Goal: Transaction & Acquisition: Obtain resource

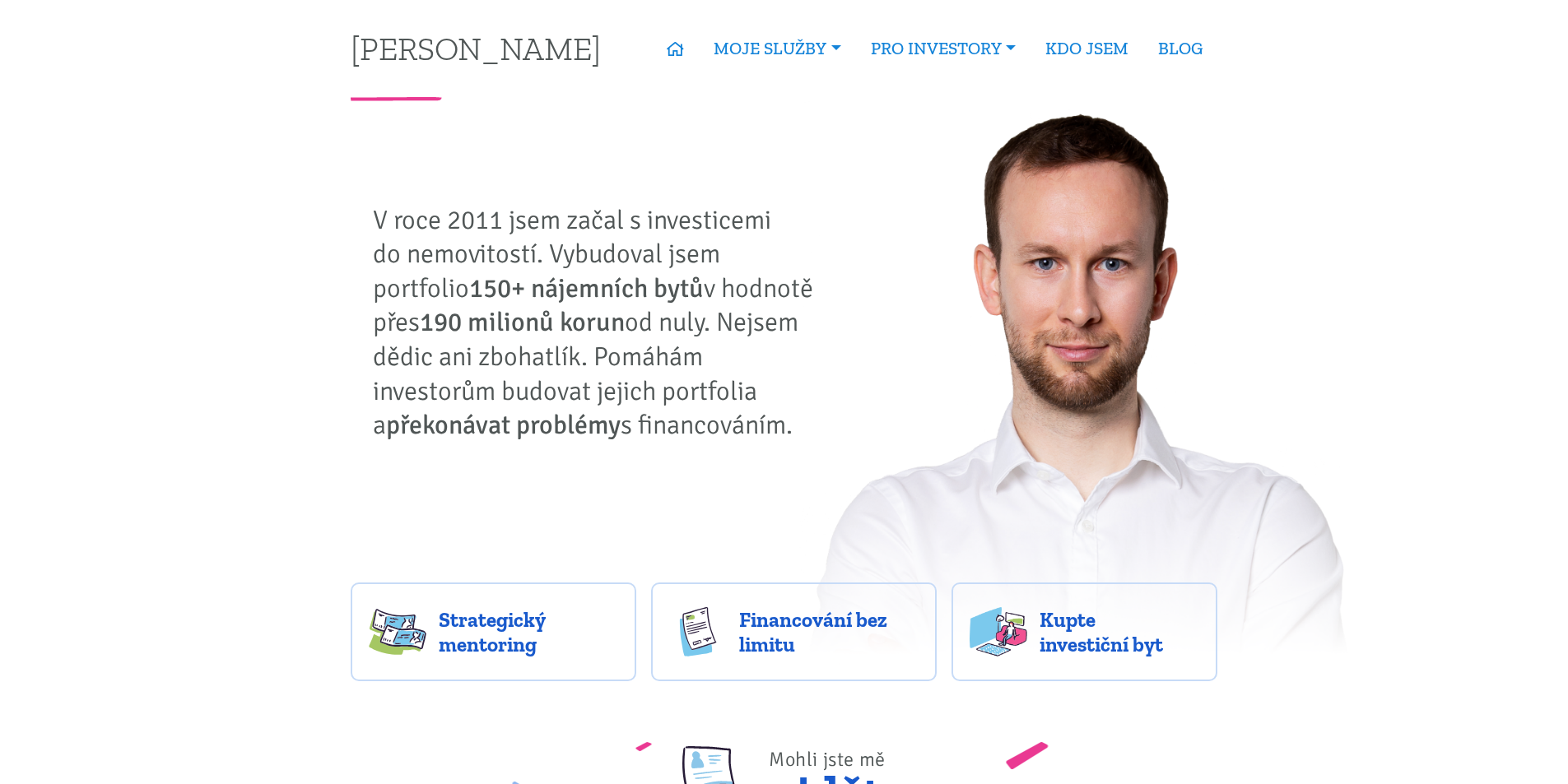
drag, startPoint x: 872, startPoint y: 681, endPoint x: 862, endPoint y: 342, distance: 339.1
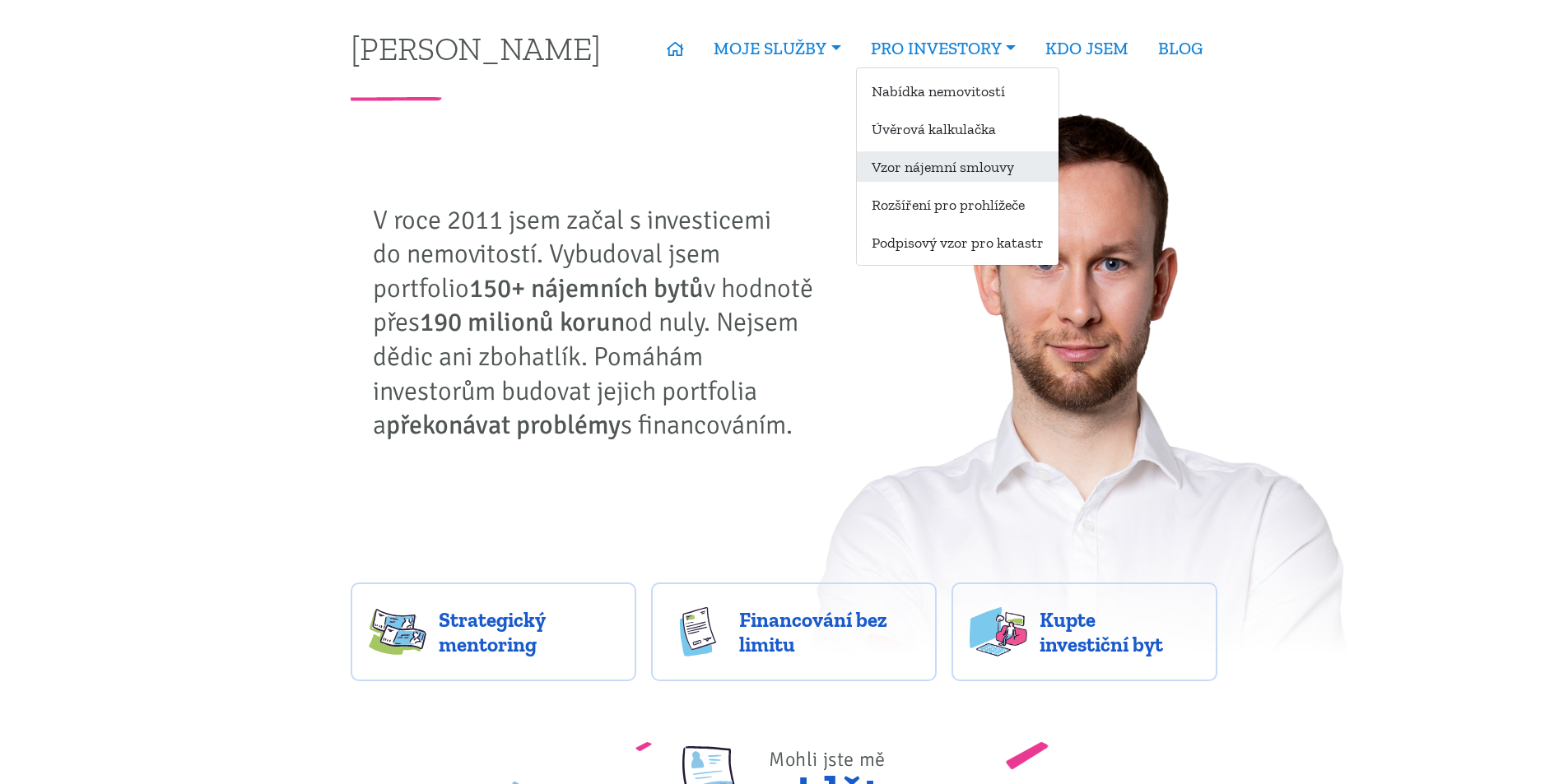
click at [934, 162] on link "Vzor nájemní smlouvy" at bounding box center [957, 166] width 202 height 30
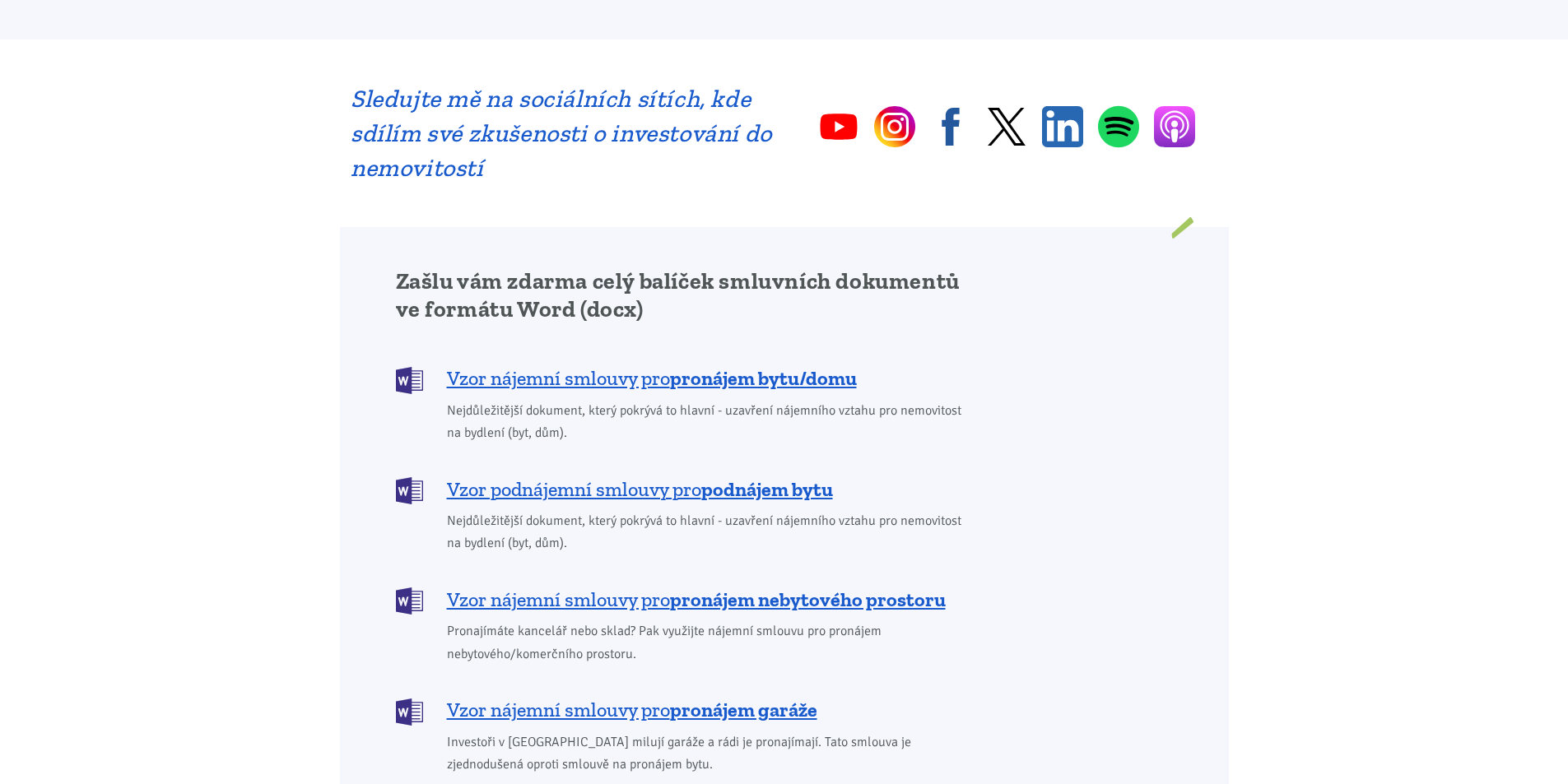
scroll to position [1152, 0]
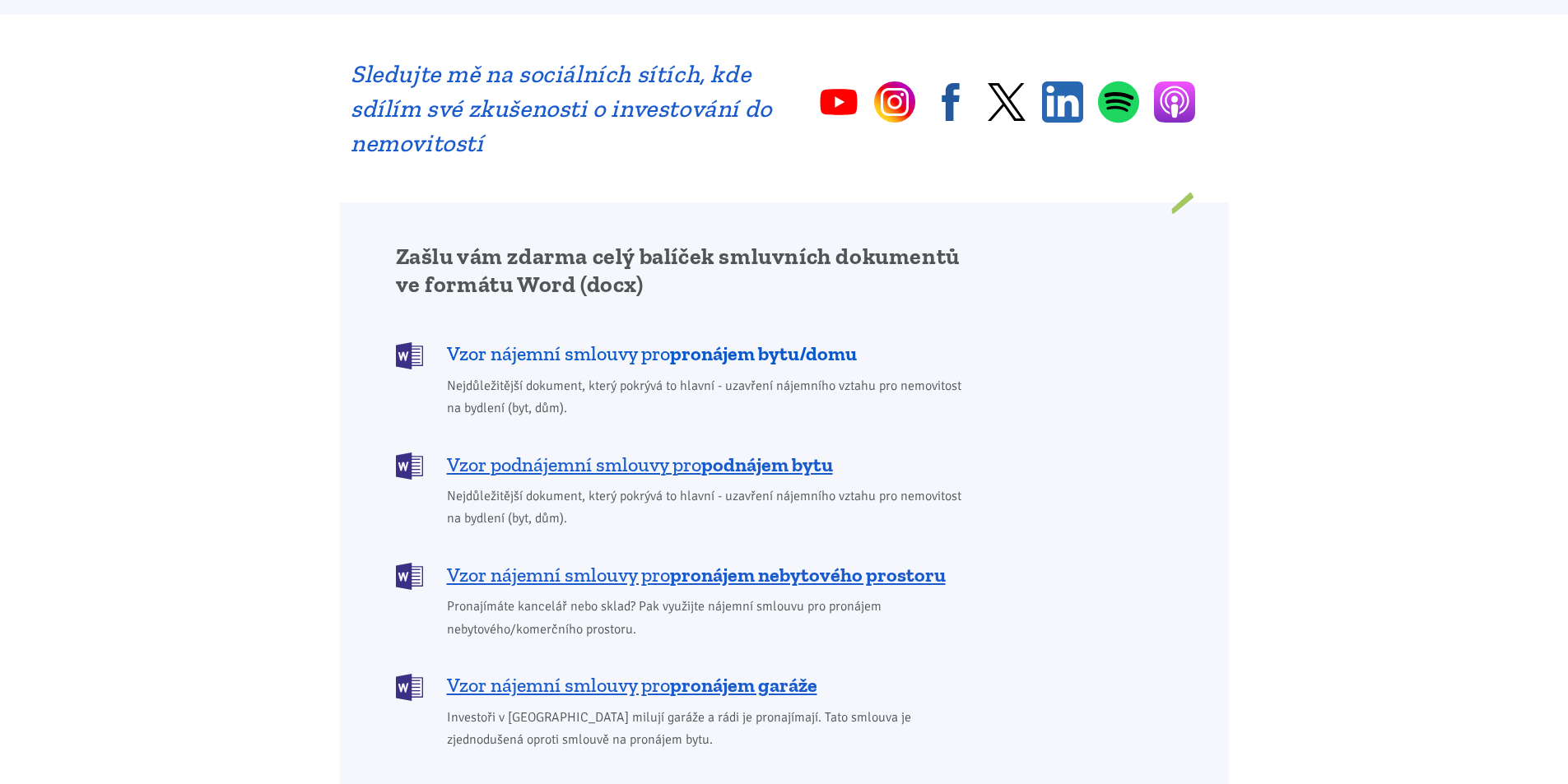
click at [670, 340] on span "Vzor nájemní smlouvy pro pronájem bytu/domu" at bounding box center [652, 353] width 410 height 26
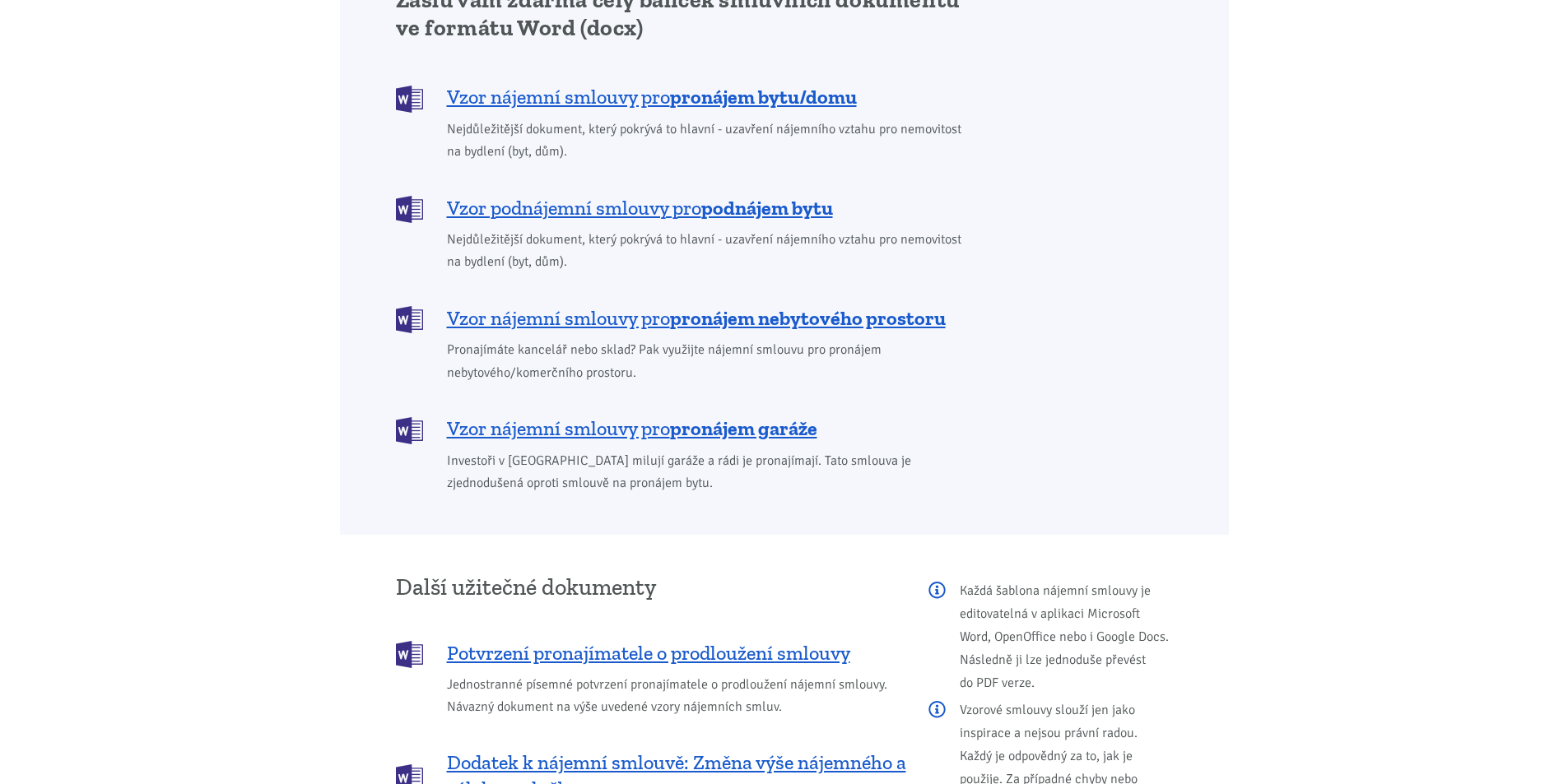
scroll to position [1267, 0]
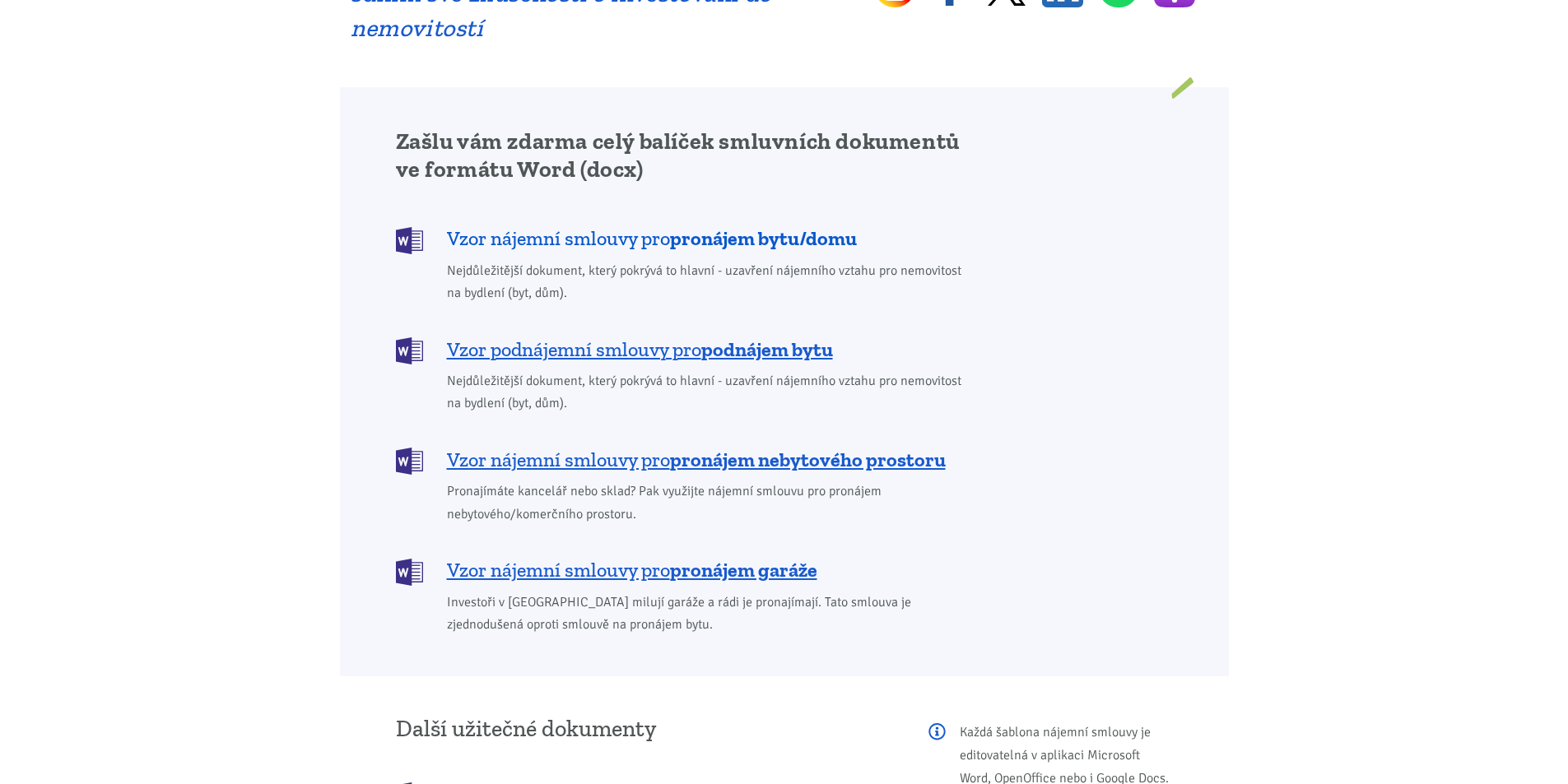
click at [604, 225] on span "Vzor nájemní smlouvy pro pronájem bytu/domu" at bounding box center [652, 238] width 410 height 26
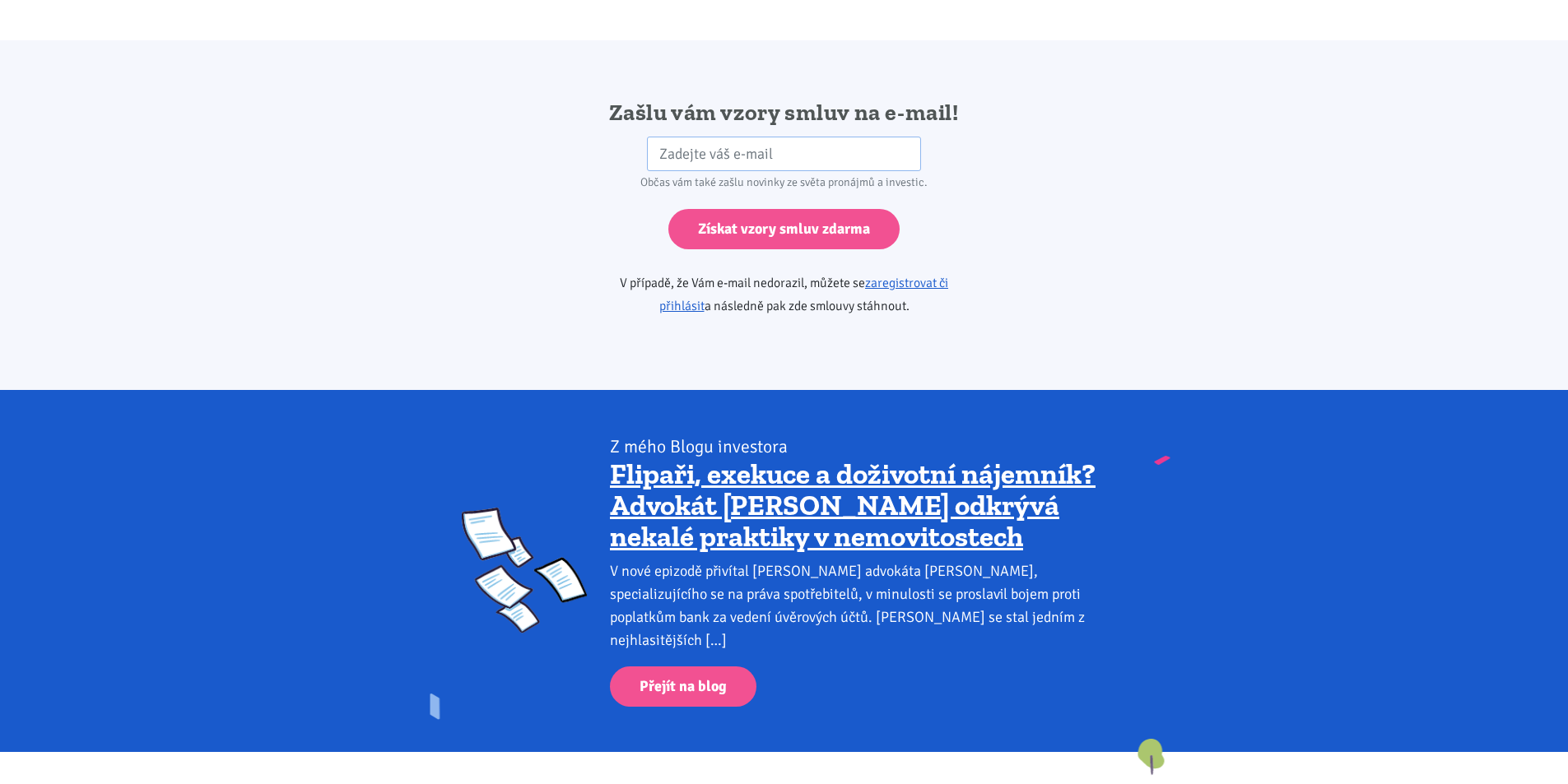
scroll to position [2748, 0]
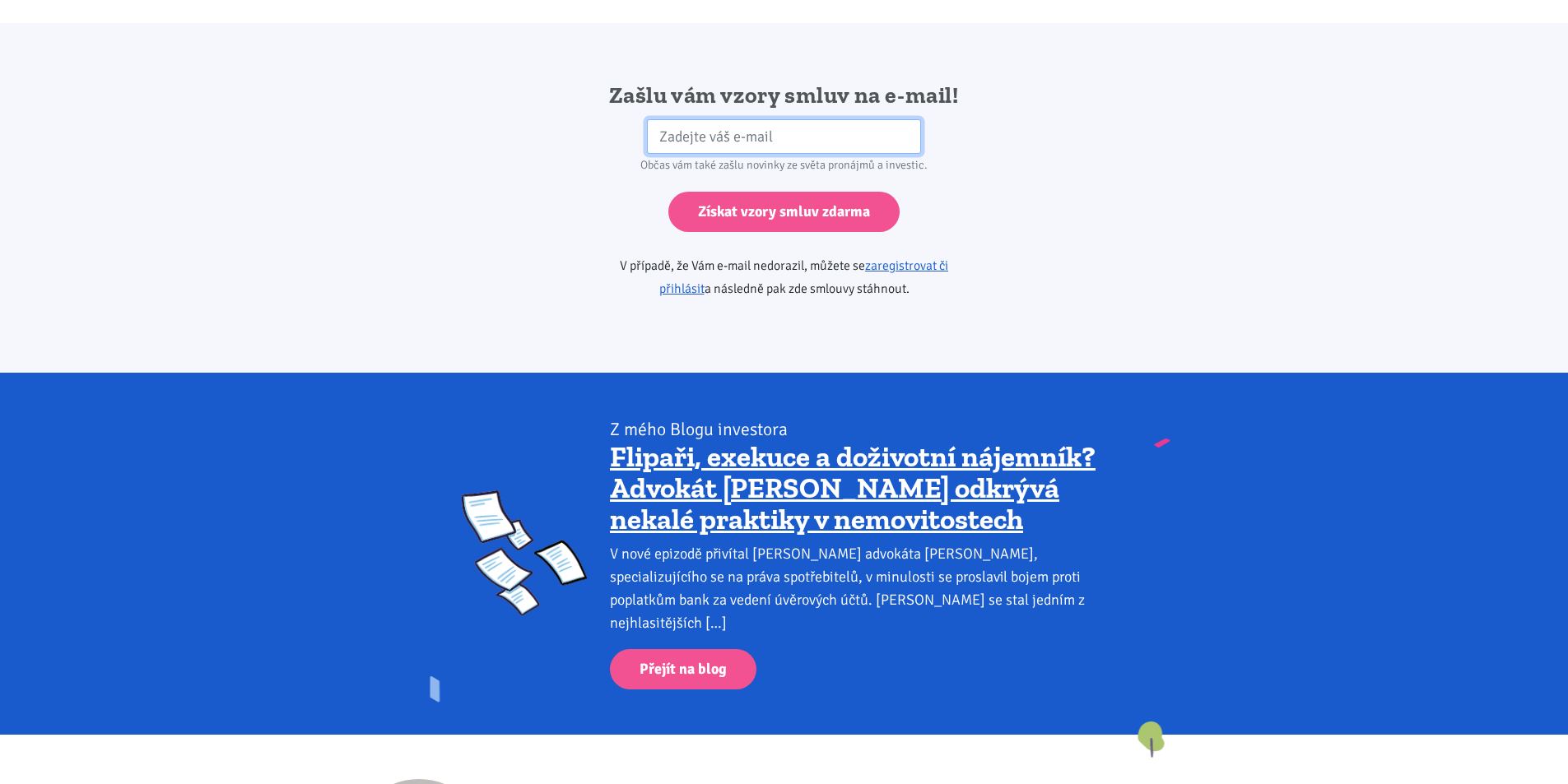
click at [805, 119] on input "email" at bounding box center [784, 137] width 274 height 35
click at [515, 192] on div "Zašlu vám vzory smluv na e-mail! HP Občas vám také zašlu novinky ze světa proná…" at bounding box center [784, 198] width 889 height 234
click at [741, 119] on input "email" at bounding box center [784, 137] width 274 height 35
click at [603, 154] on div "Občas vám také zašlu novinky ze světa pronájmů a investic." at bounding box center [784, 166] width 422 height 23
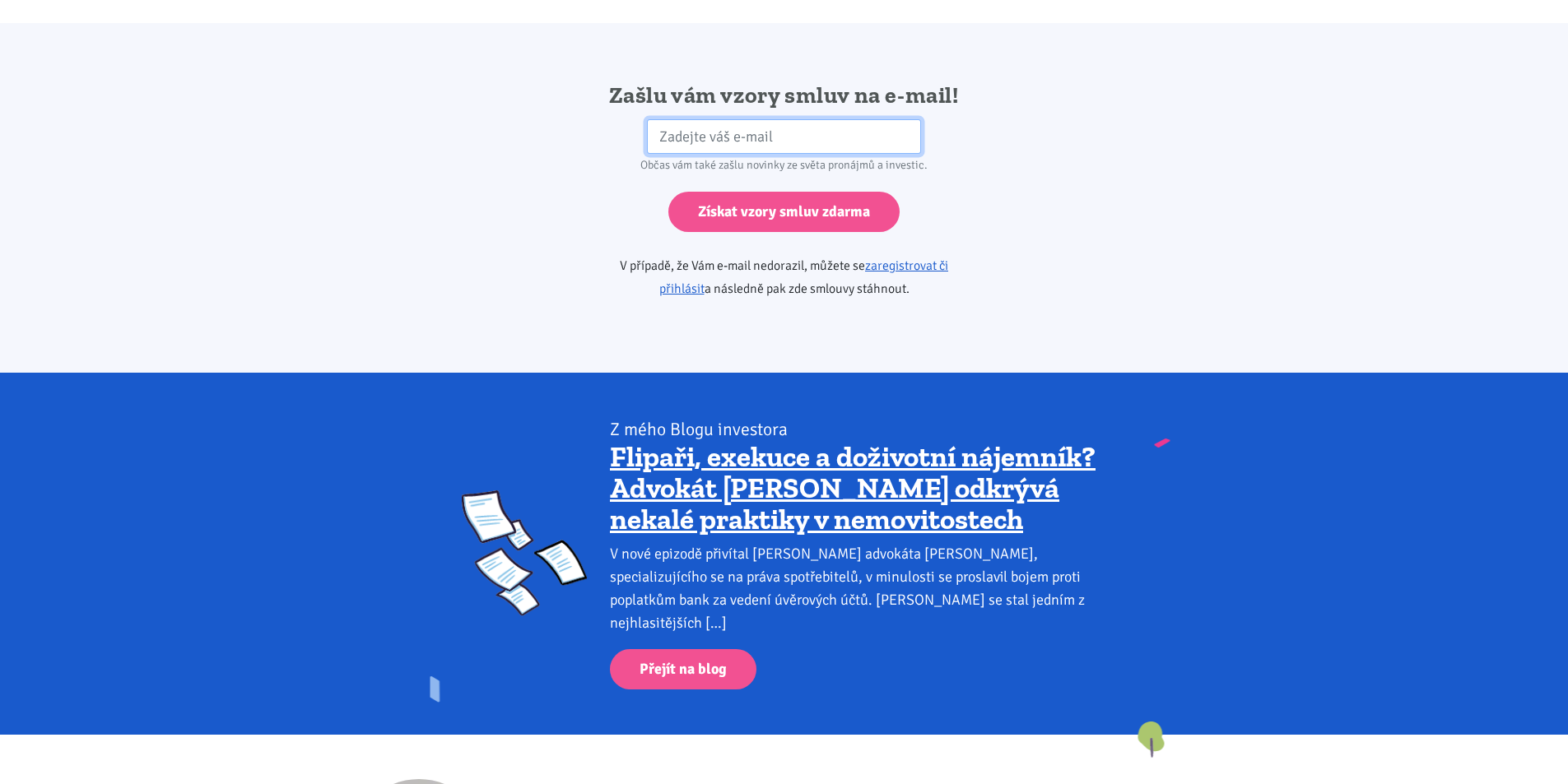
click at [772, 119] on input "email" at bounding box center [784, 137] width 274 height 35
type input "[EMAIL_ADDRESS][DOMAIN_NAME]"
click at [668, 192] on input "Získat vzory smluv zdarma" at bounding box center [784, 212] width 231 height 40
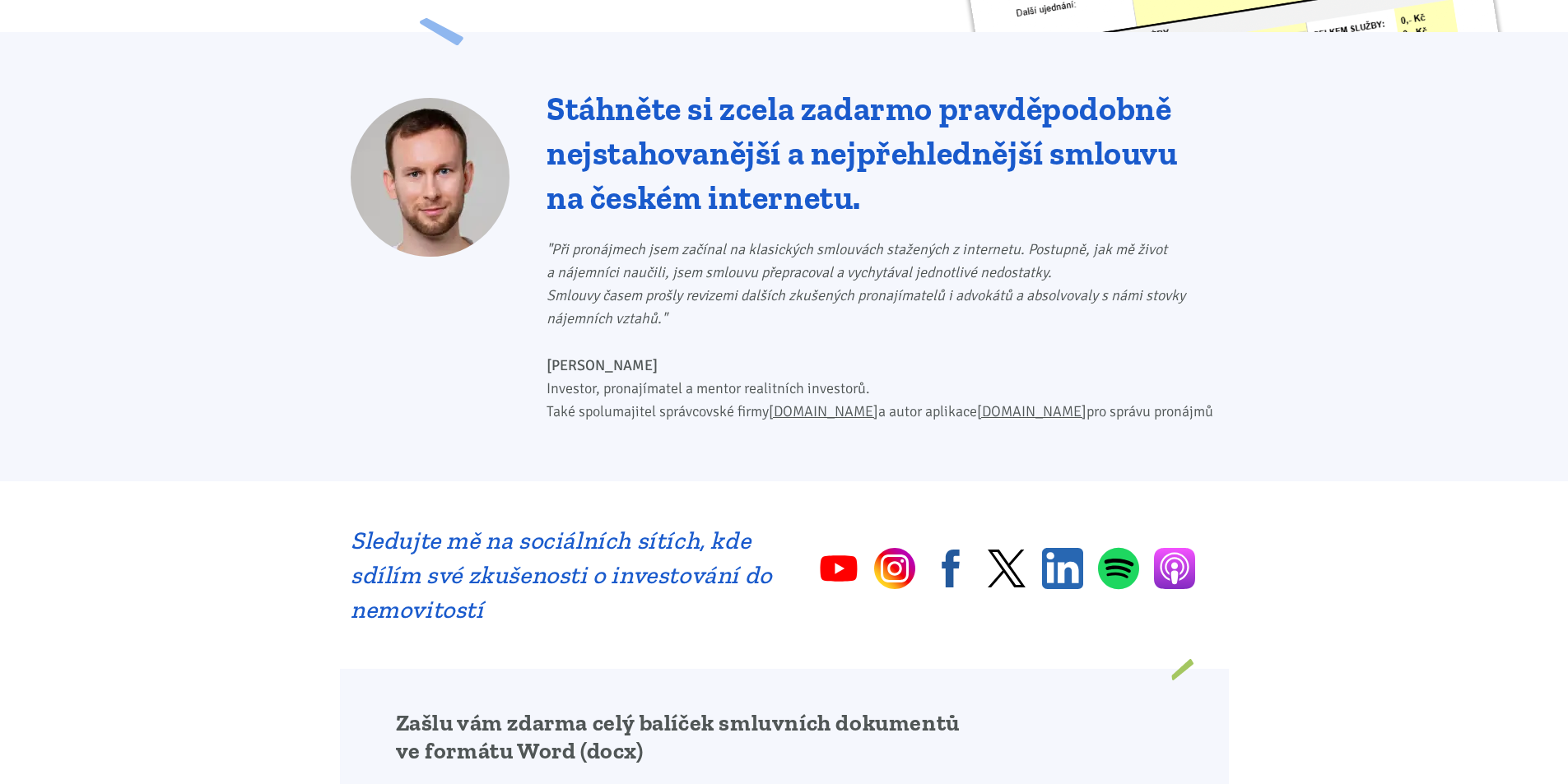
scroll to position [0, 0]
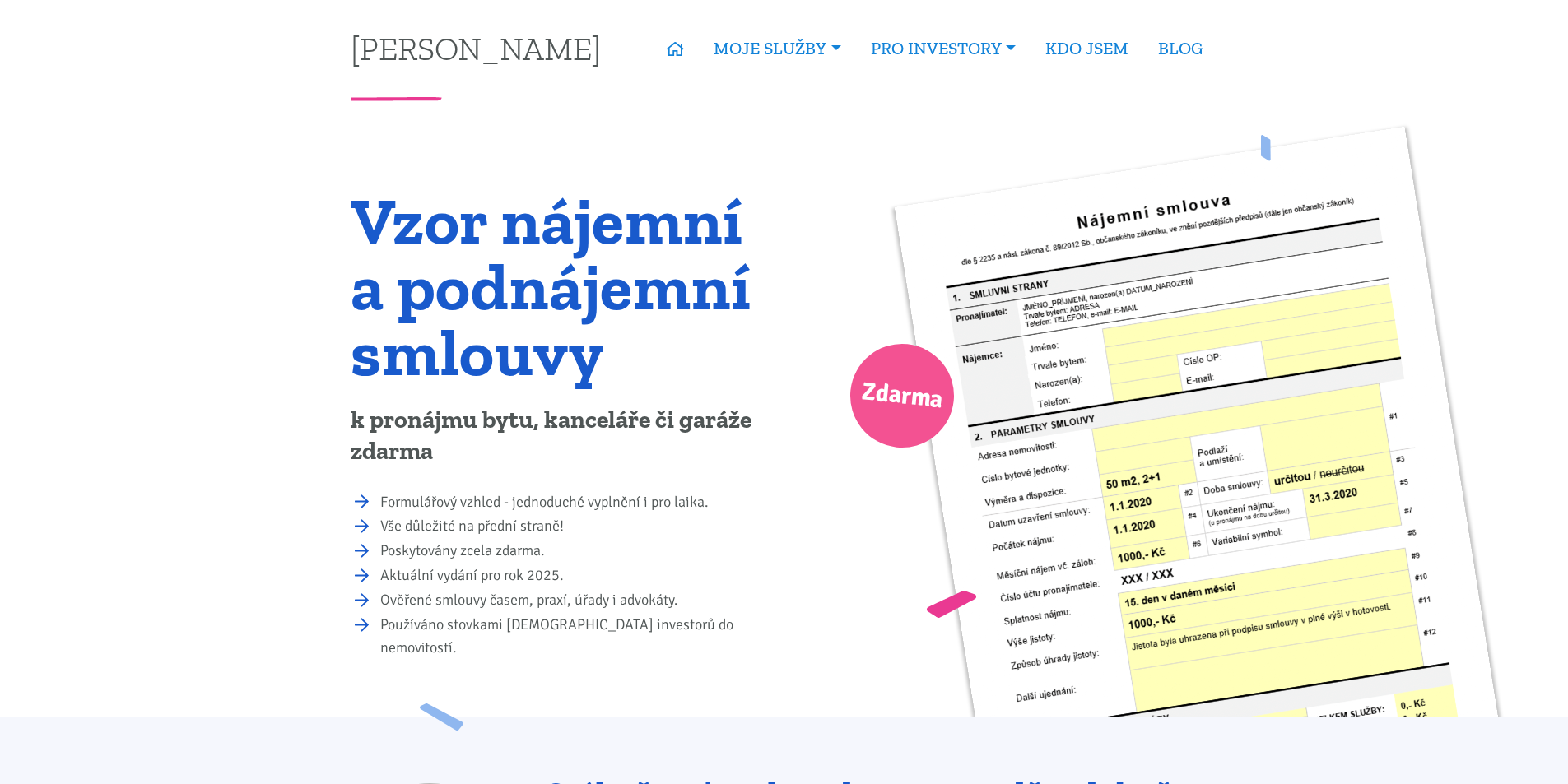
drag, startPoint x: 785, startPoint y: 668, endPoint x: 680, endPoint y: 459, distance: 233.9
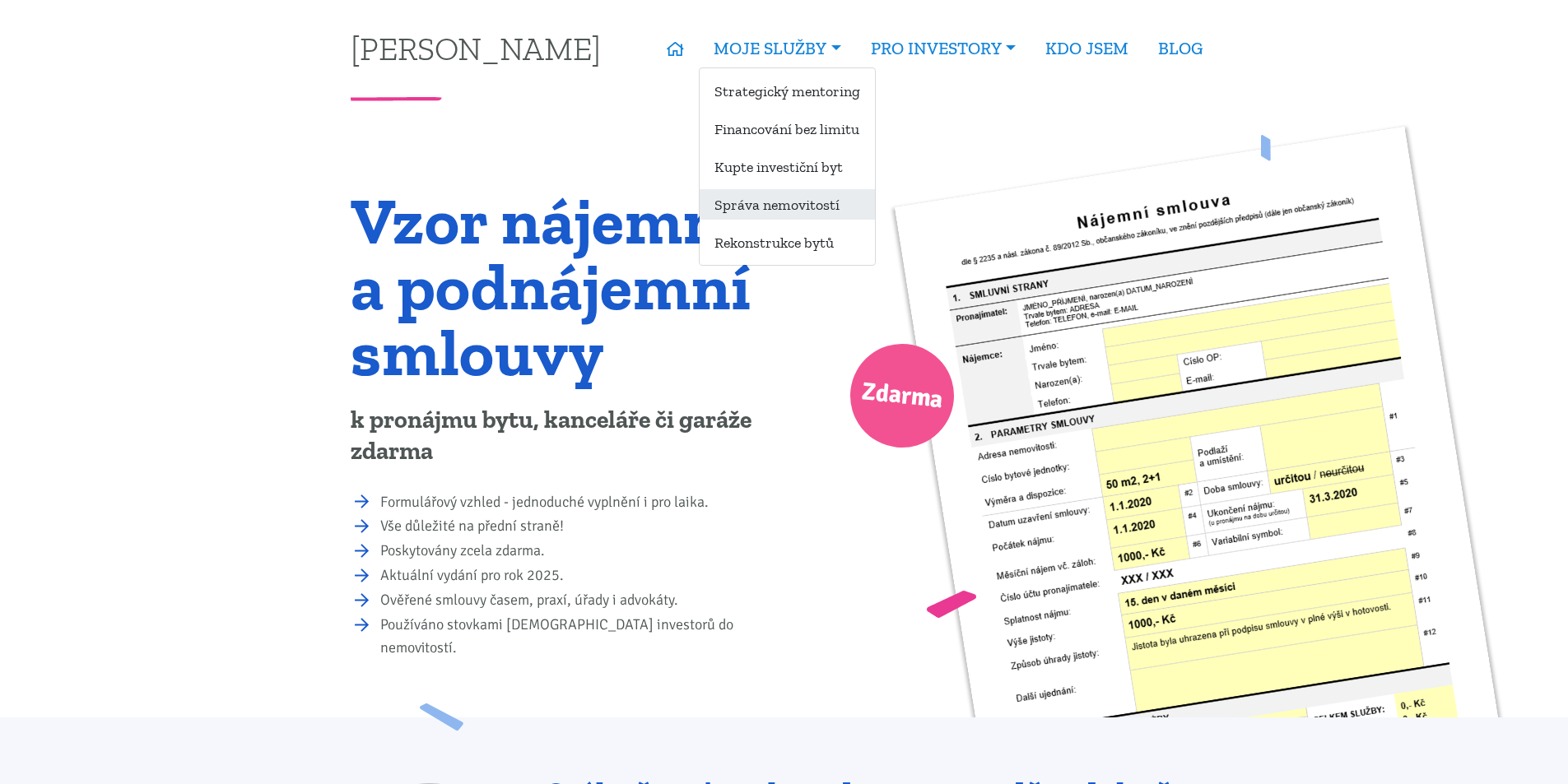
click at [799, 208] on link "Správa nemovitostí" at bounding box center [787, 204] width 176 height 30
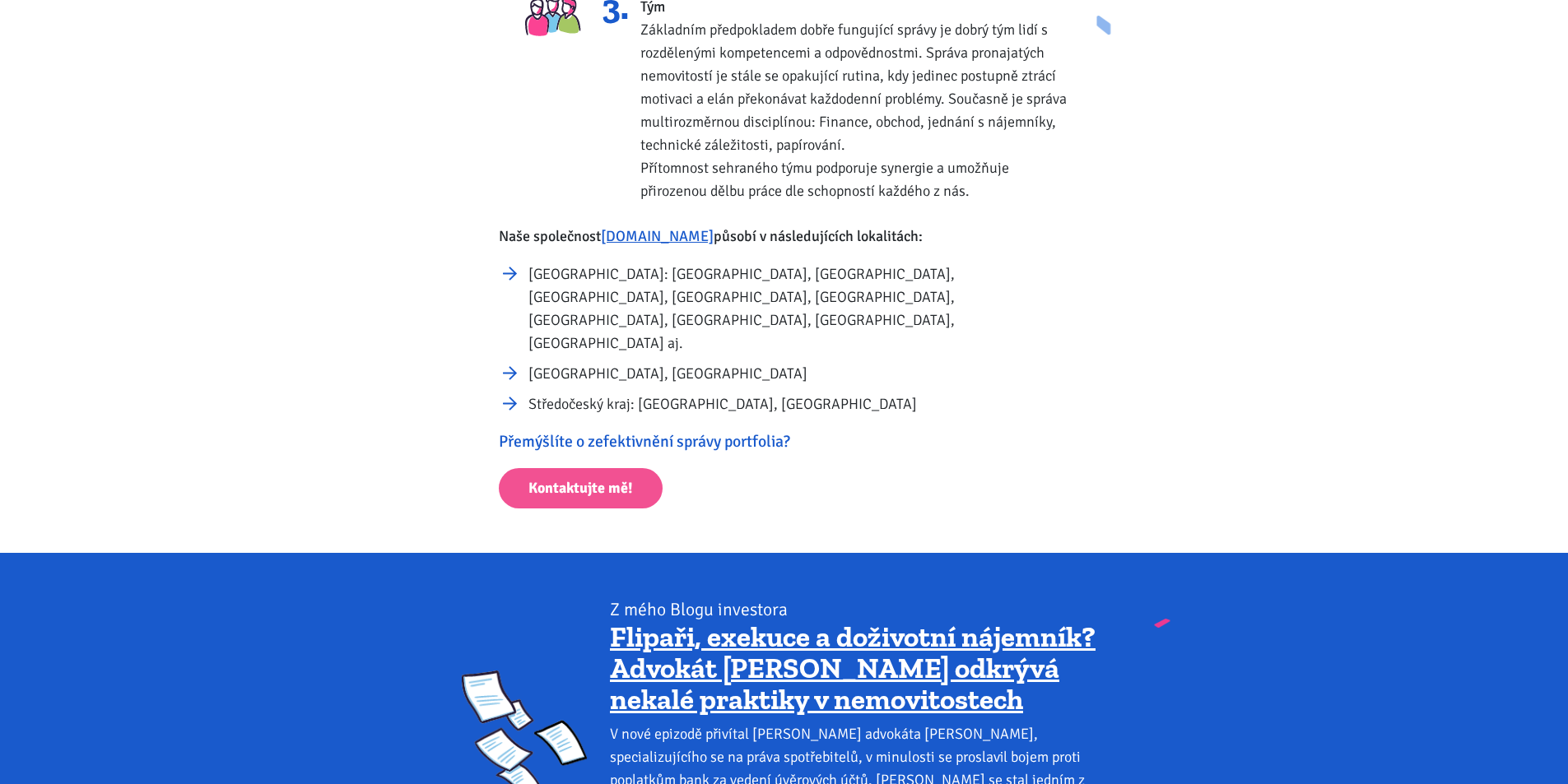
scroll to position [740, 0]
